Goal: Transaction & Acquisition: Purchase product/service

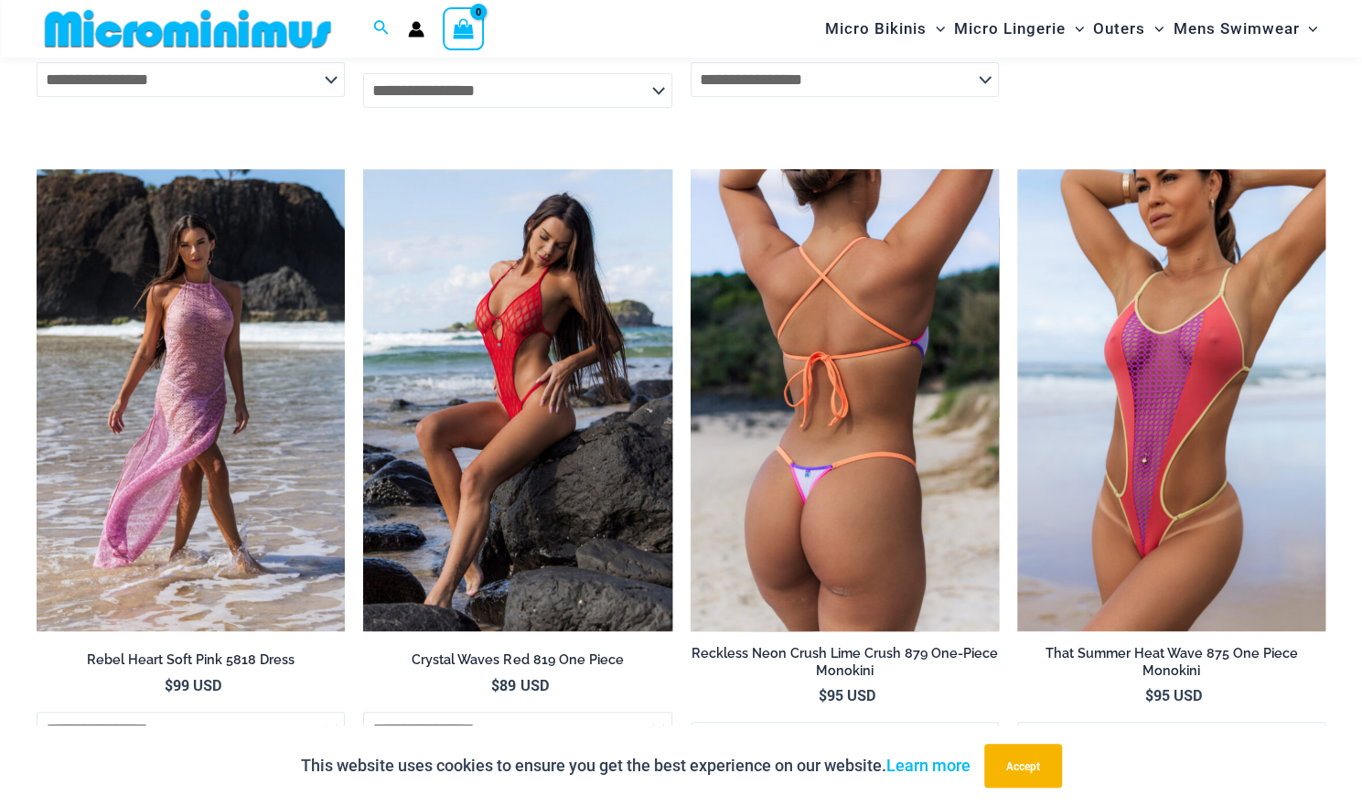
scroll to position [4090, 0]
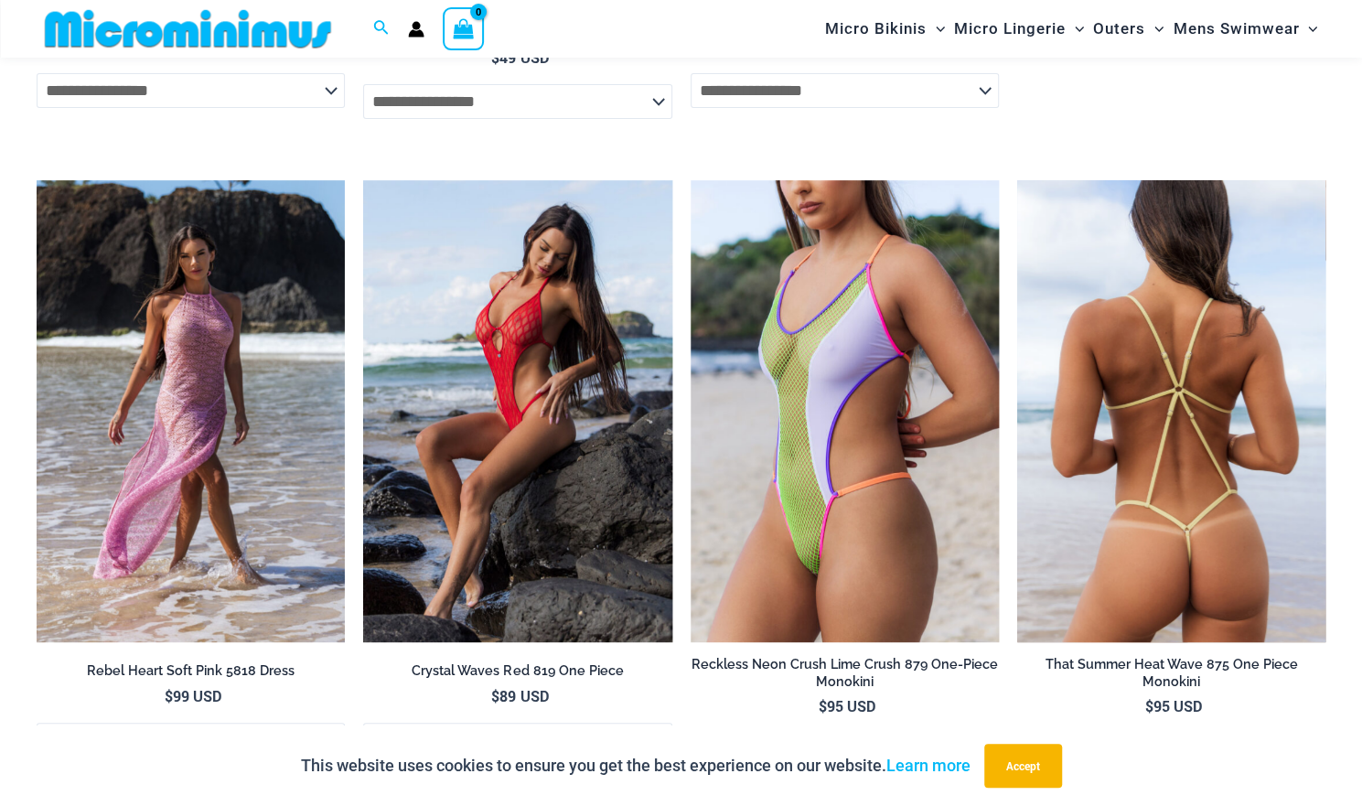
click at [1155, 387] on img at bounding box center [1171, 411] width 308 height 463
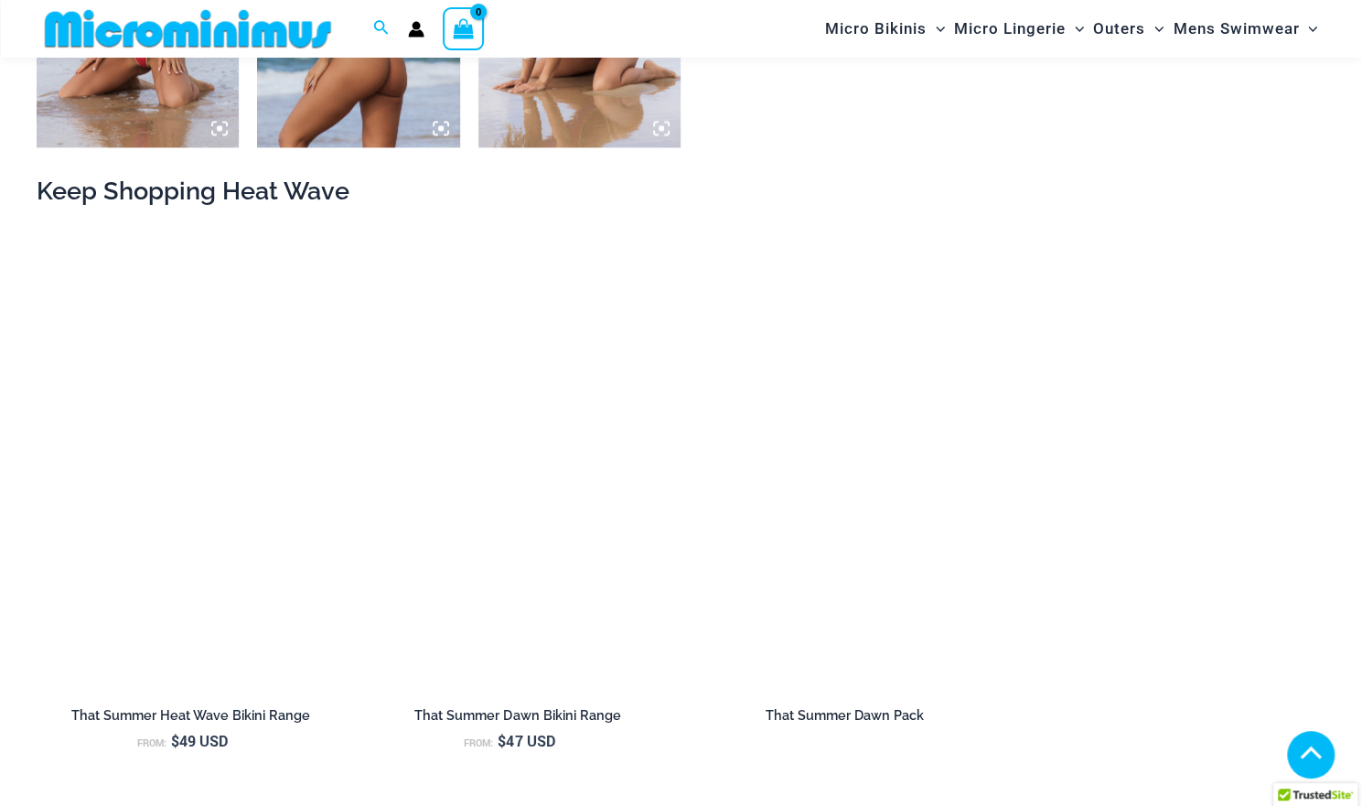
scroll to position [1618, 0]
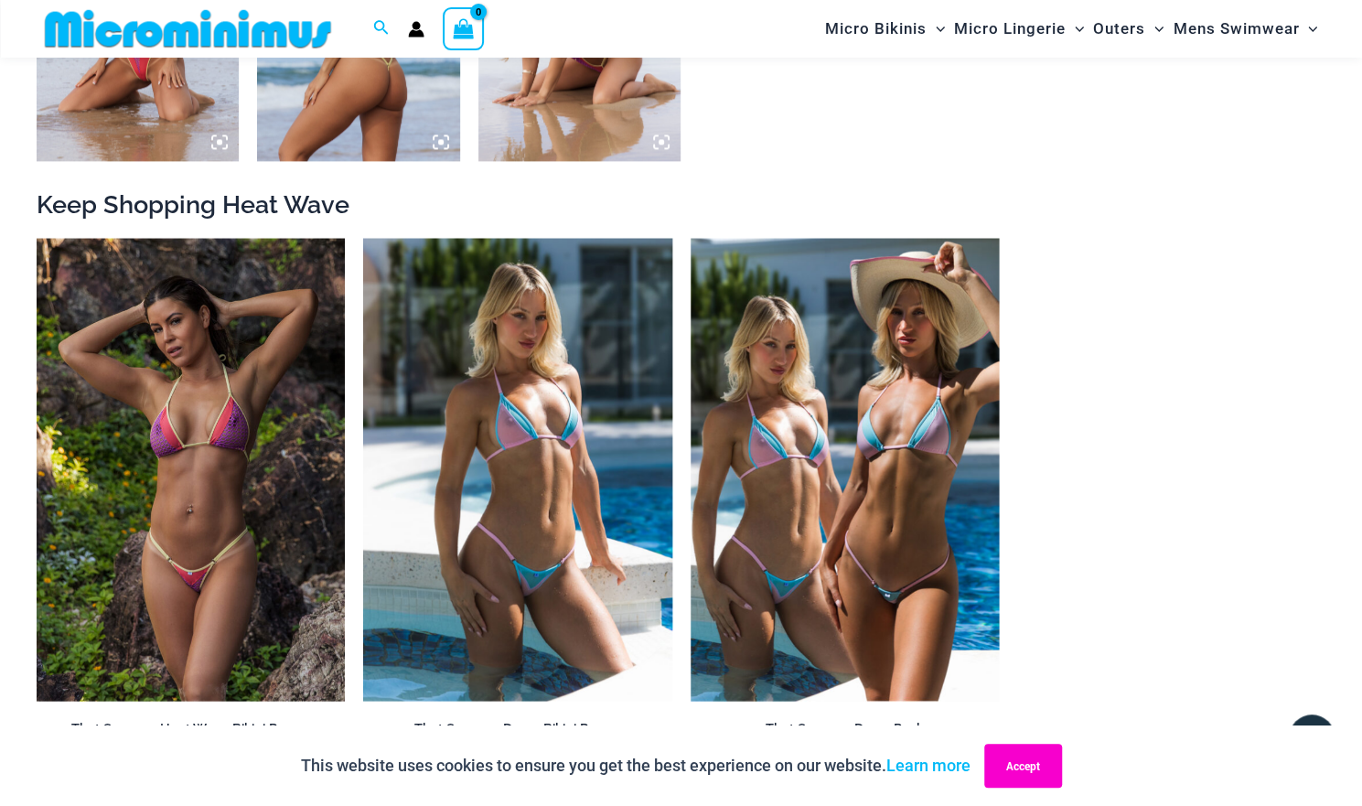
click at [1011, 751] on button "Accept" at bounding box center [1024, 766] width 78 height 44
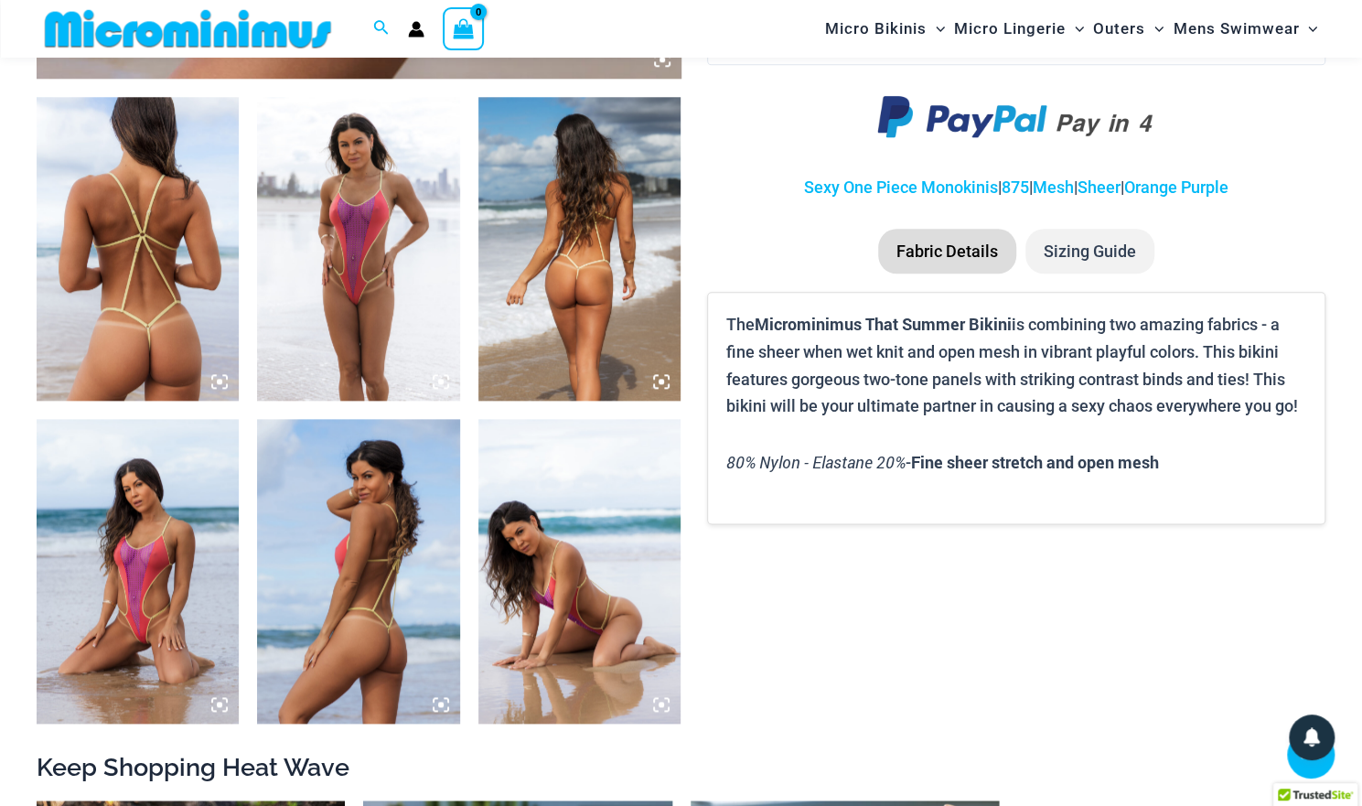
scroll to position [794, 0]
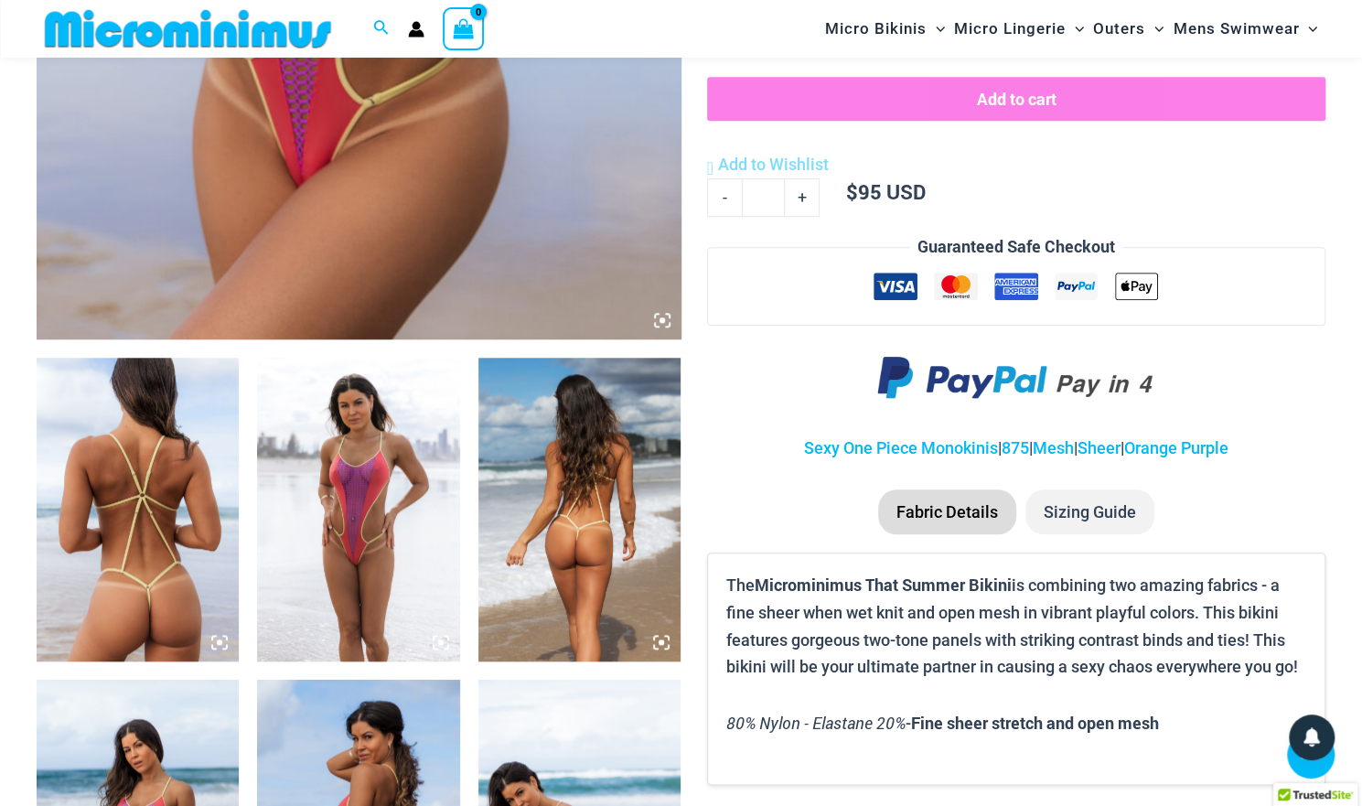
click at [209, 419] on img at bounding box center [138, 510] width 202 height 304
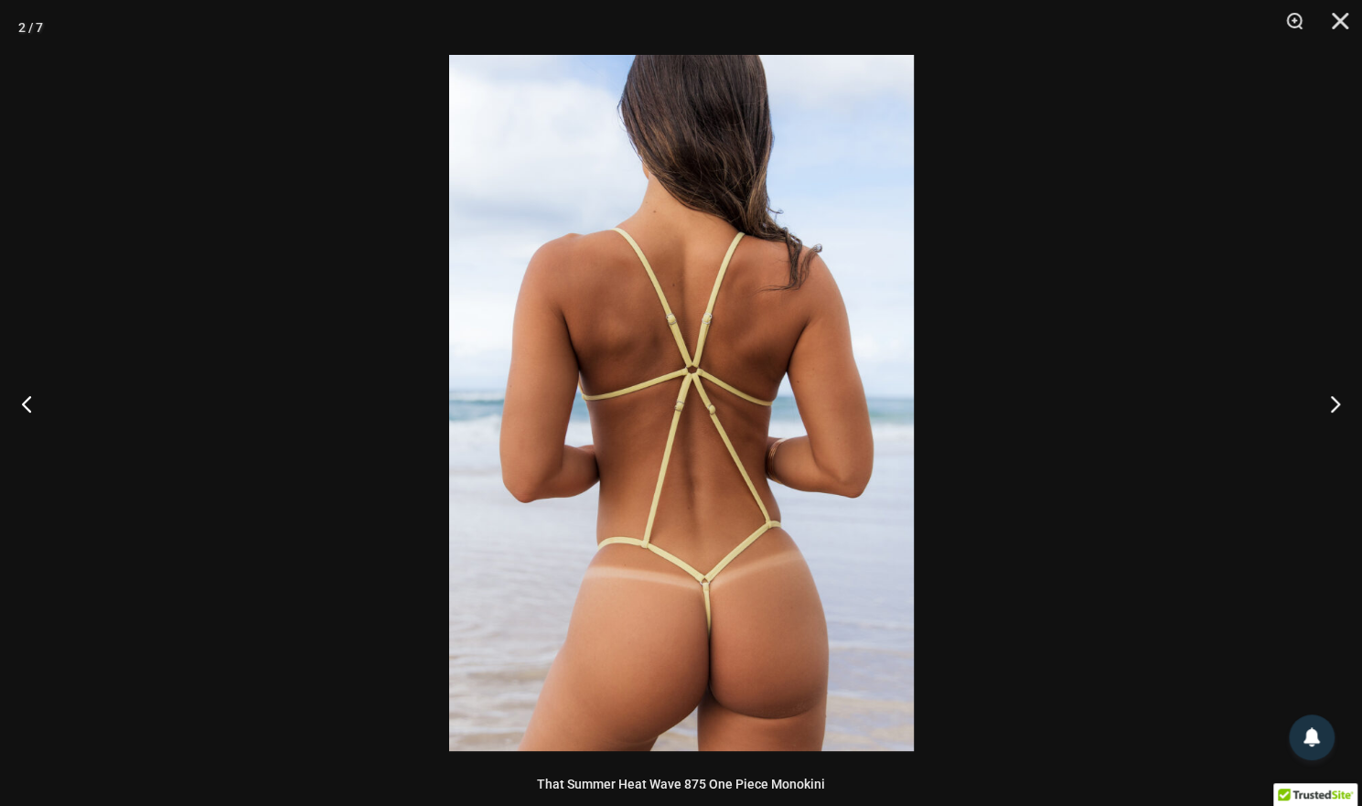
click at [767, 516] on img at bounding box center [681, 403] width 465 height 696
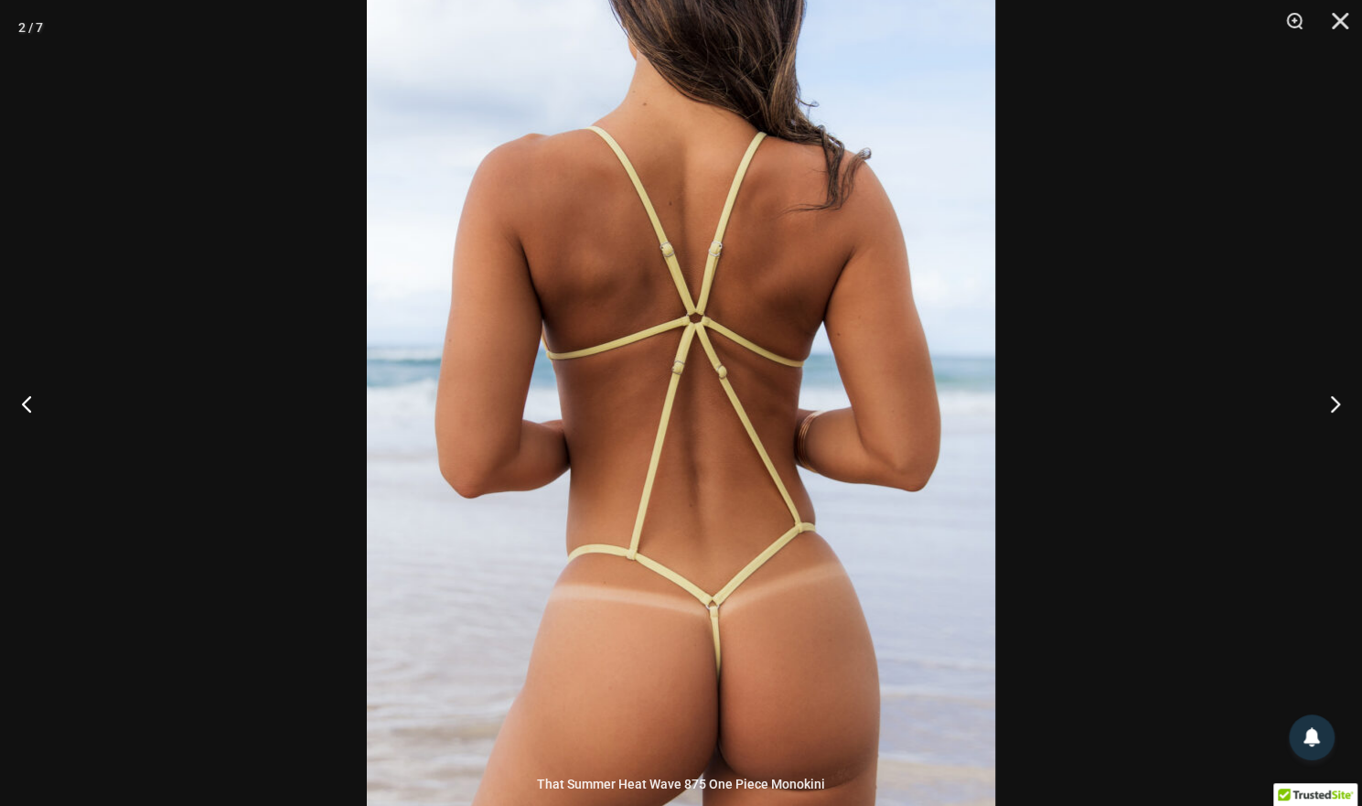
click at [1146, 562] on div at bounding box center [681, 403] width 1362 height 806
